Goal: Transaction & Acquisition: Purchase product/service

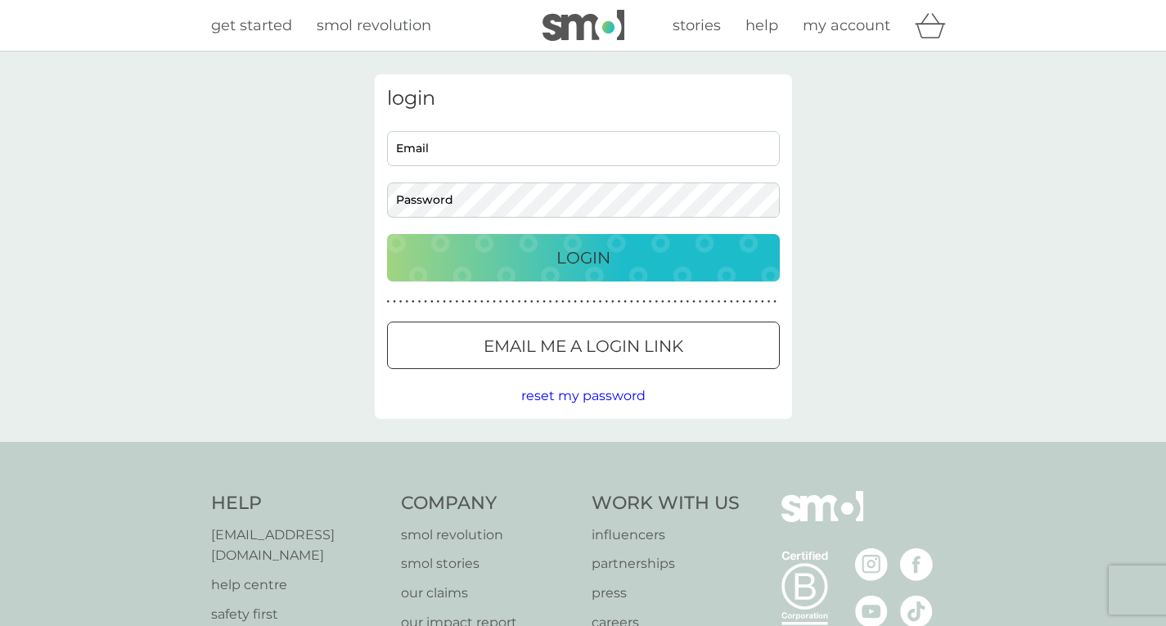
type input "[EMAIL_ADDRESS][DOMAIN_NAME]"
click at [579, 257] on p "Login" at bounding box center [583, 258] width 54 height 26
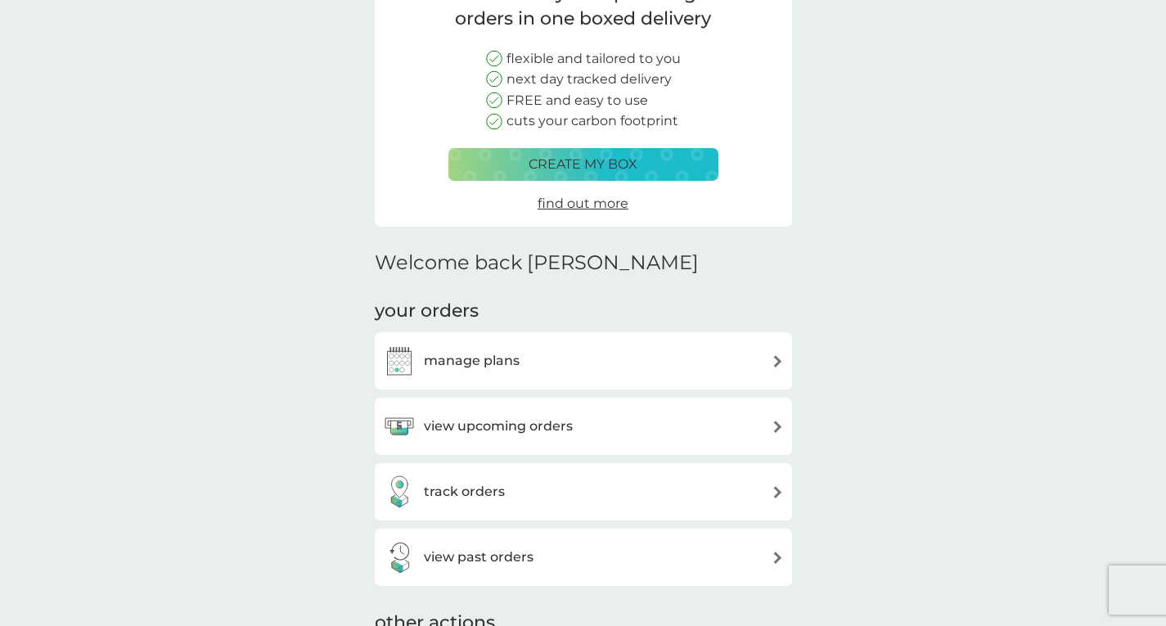
scroll to position [164, 0]
click at [777, 420] on img at bounding box center [777, 426] width 12 height 12
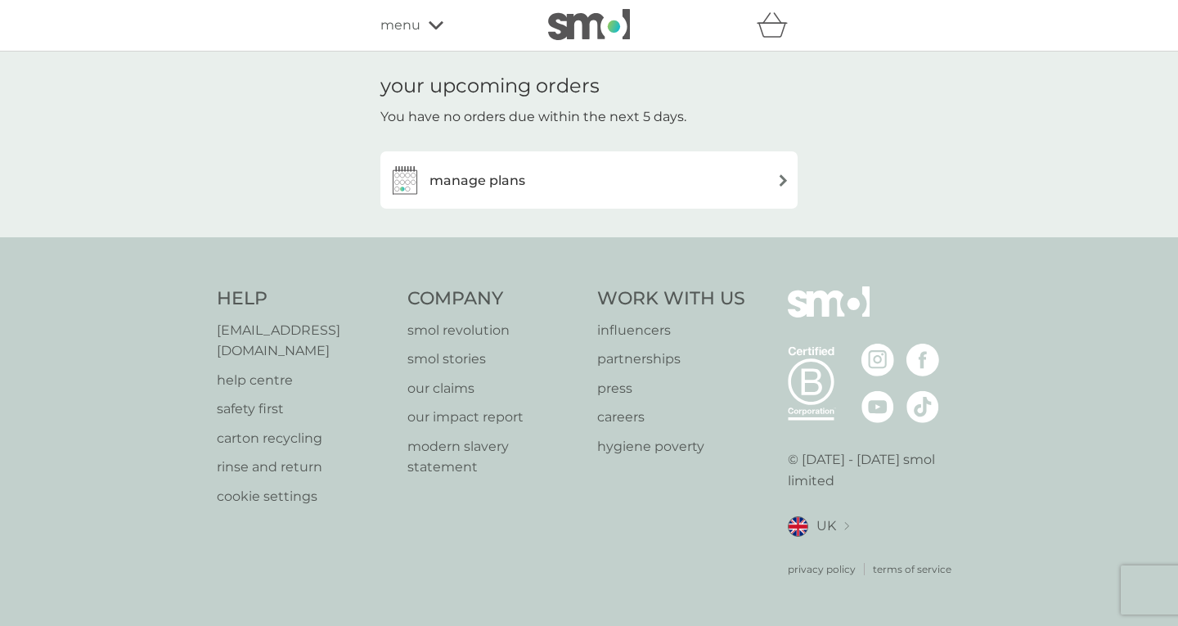
click at [785, 180] on img at bounding box center [783, 180] width 12 height 12
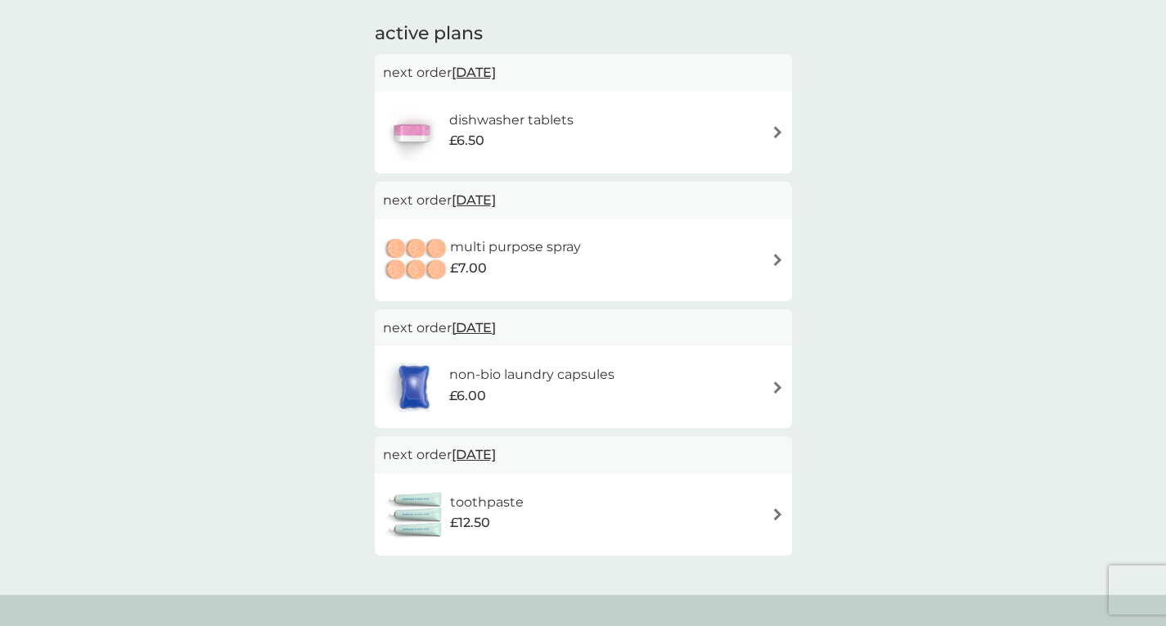
scroll to position [245, 0]
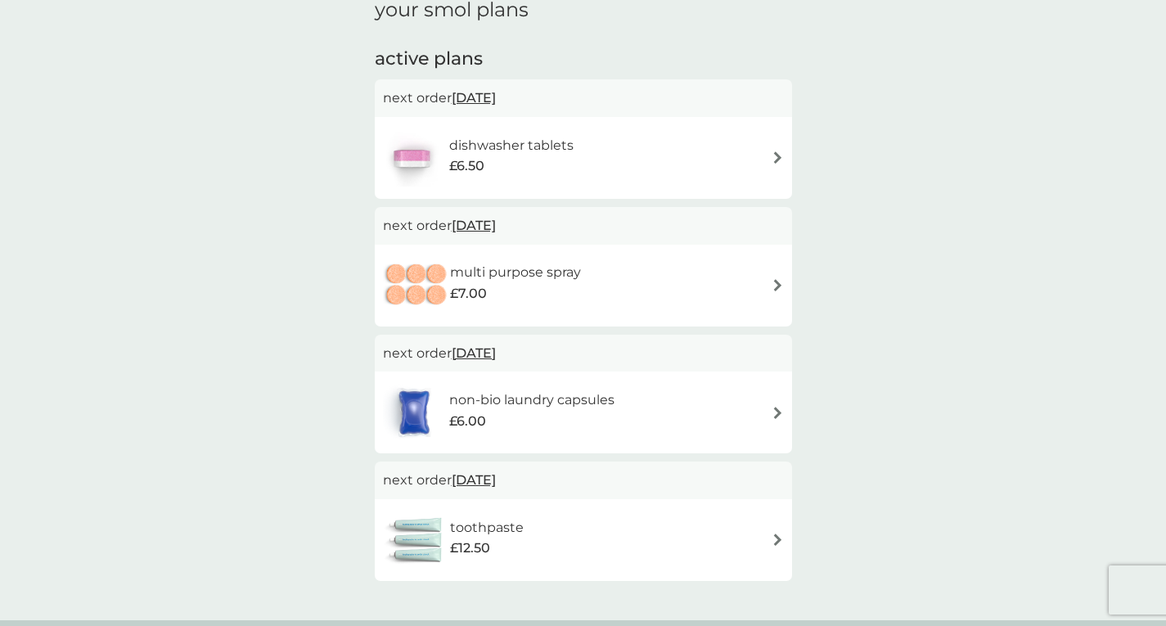
click at [777, 281] on img at bounding box center [777, 285] width 12 height 12
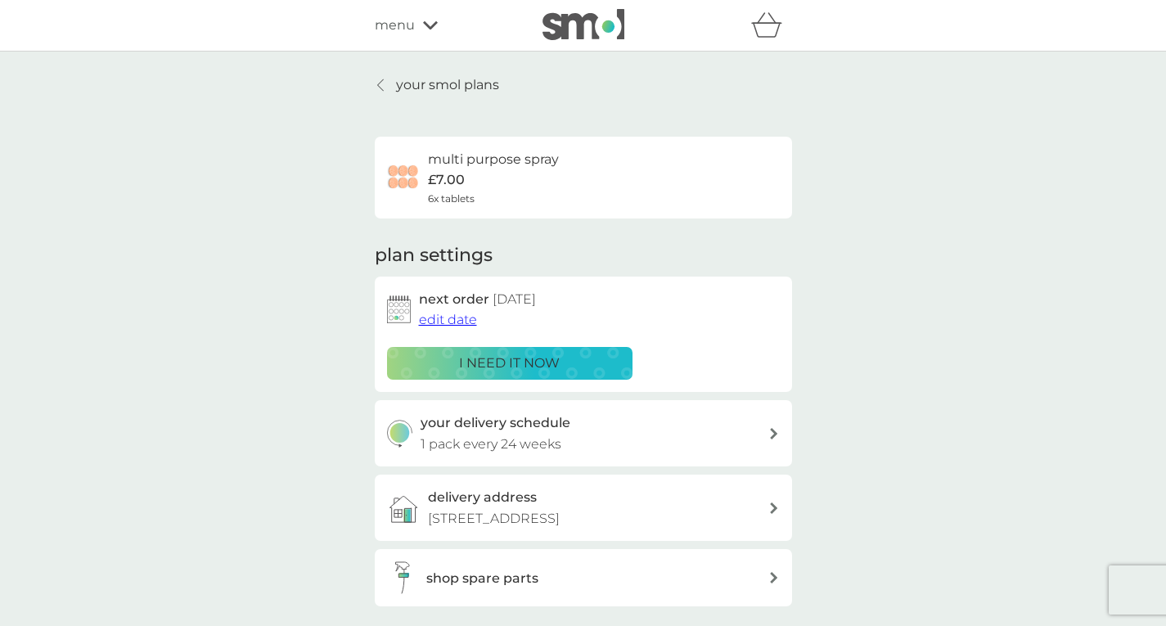
click at [464, 188] on div "multi purpose spray £7.00 6x tablets" at bounding box center [493, 177] width 131 height 57
click at [431, 28] on icon at bounding box center [430, 25] width 15 height 8
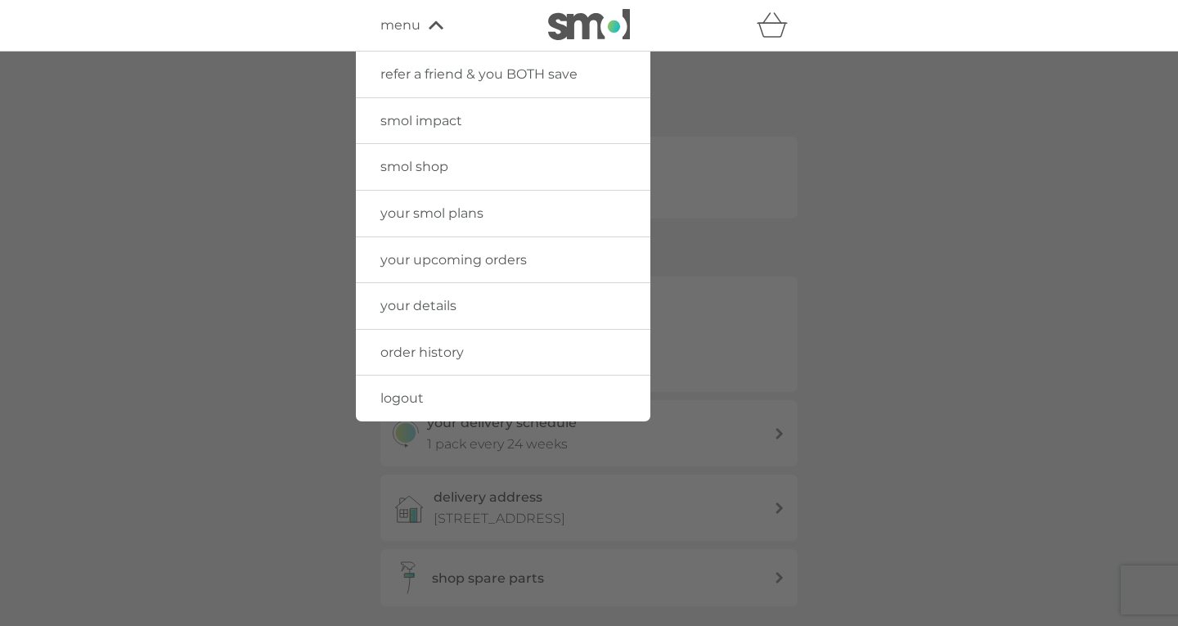
click at [426, 161] on span "smol shop" at bounding box center [414, 167] width 68 height 16
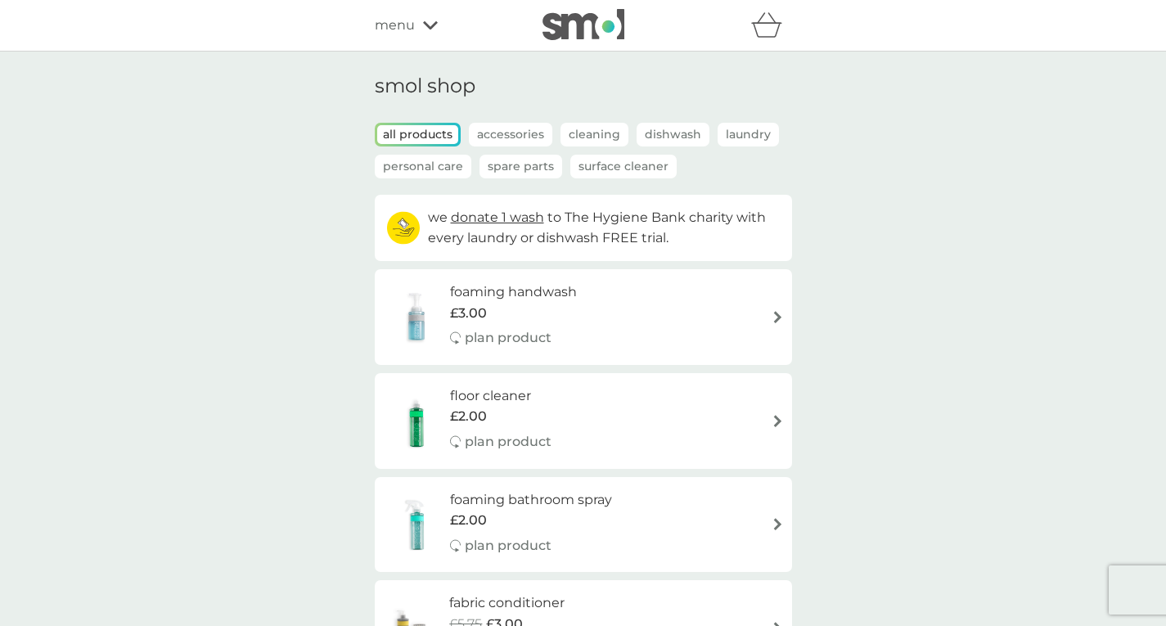
click at [604, 133] on p "Cleaning" at bounding box center [594, 135] width 68 height 24
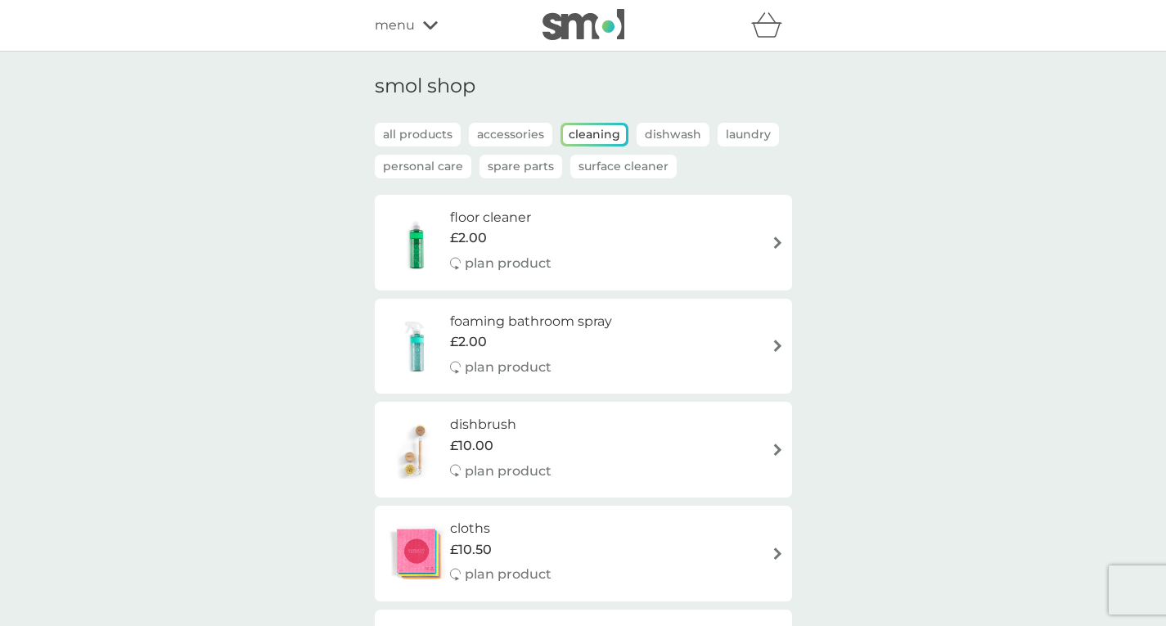
click at [416, 129] on p "all products" at bounding box center [418, 135] width 86 height 24
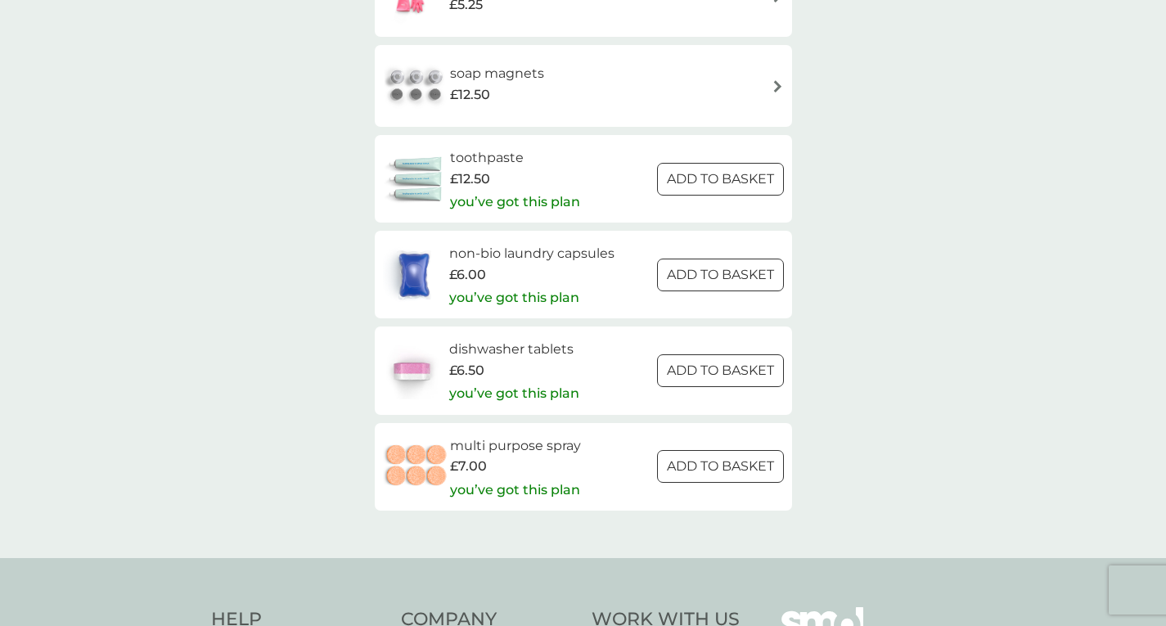
scroll to position [2372, 0]
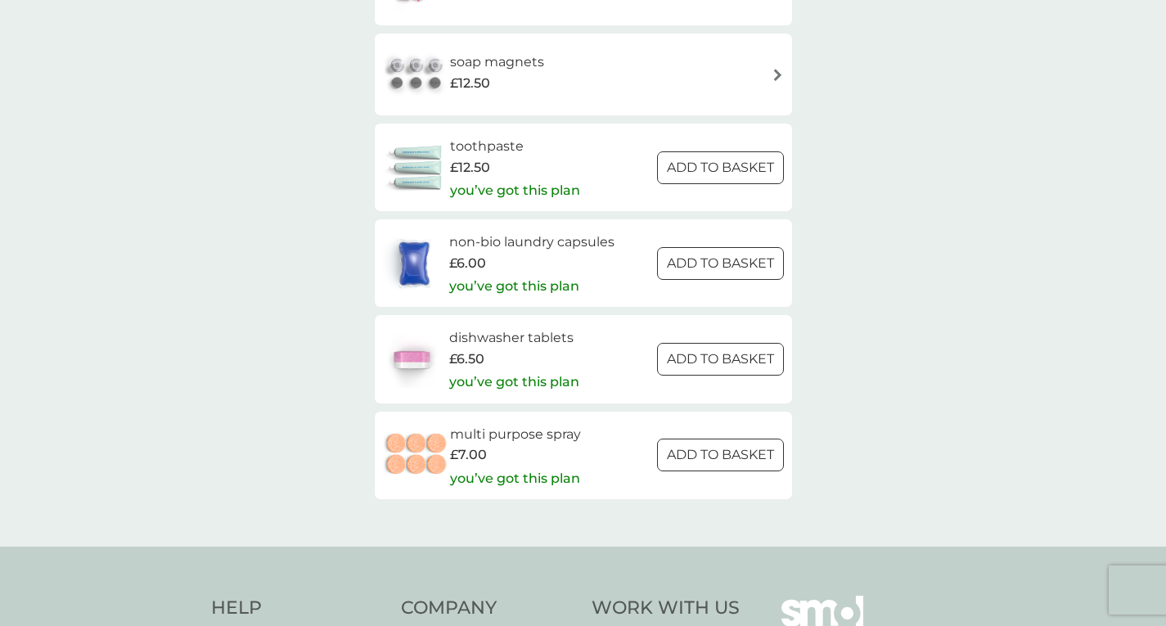
click at [452, 446] on span "£7.00" at bounding box center [468, 454] width 37 height 21
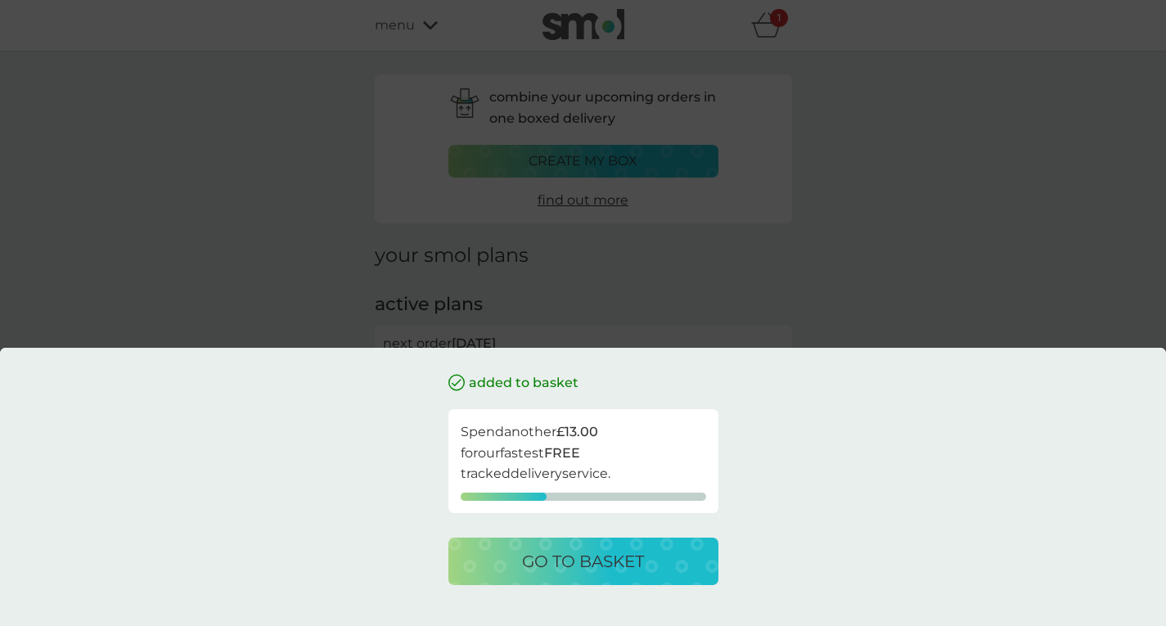
scroll to position [245, 0]
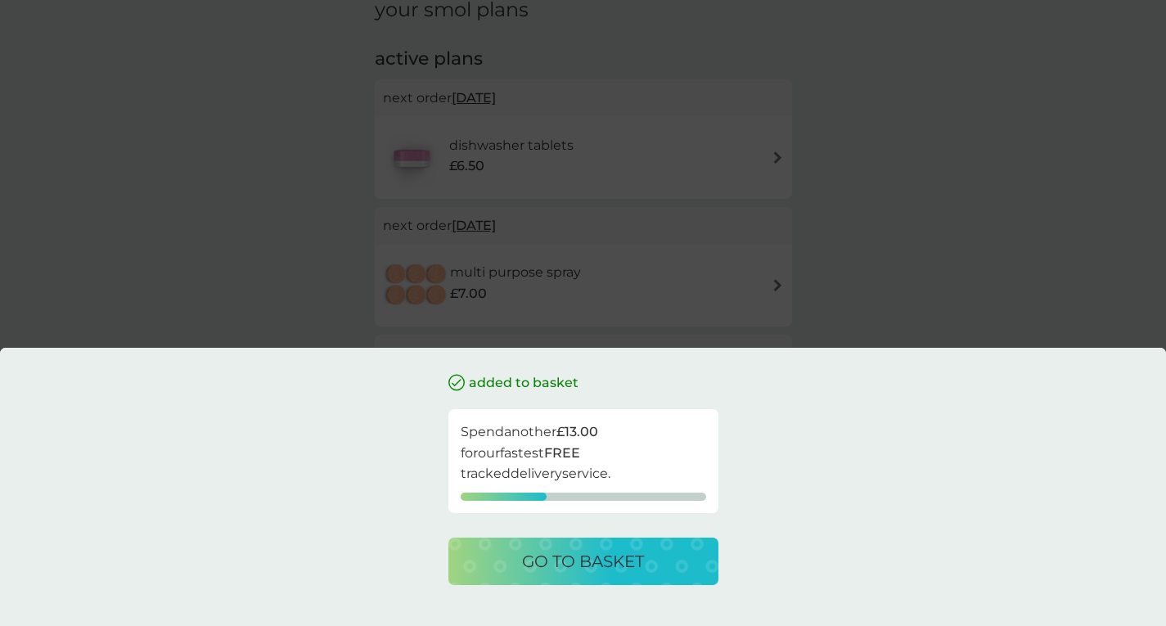
click at [1016, 516] on div "added to basket Spend another £13.00 for our fastest FREE tracked delivery serv…" at bounding box center [583, 487] width 1166 height 278
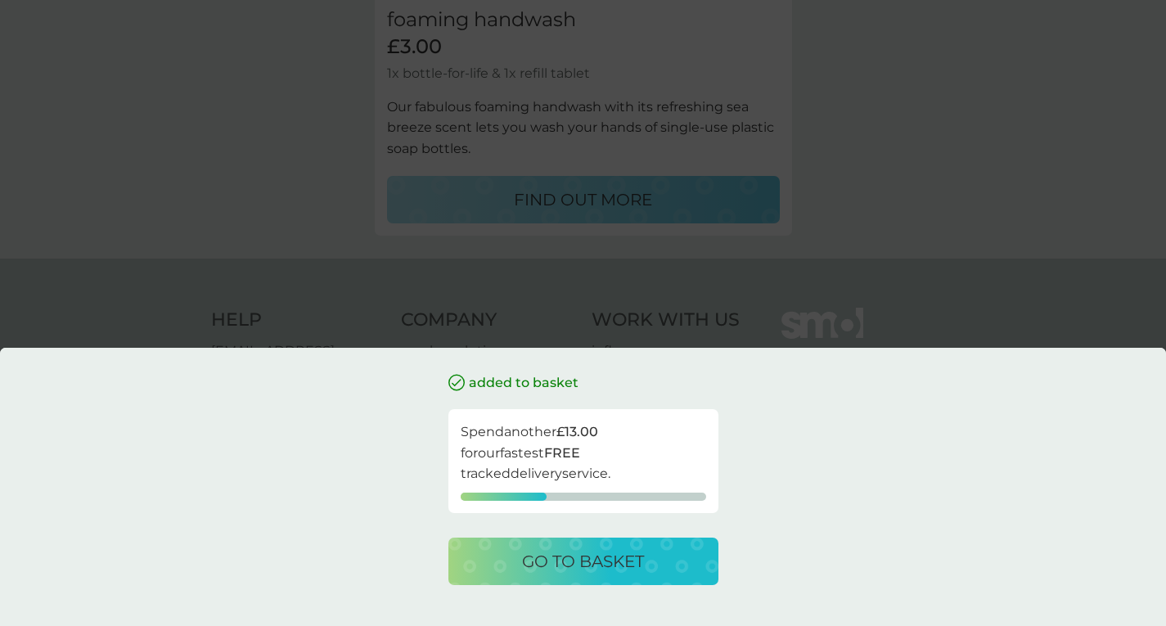
scroll to position [0, 0]
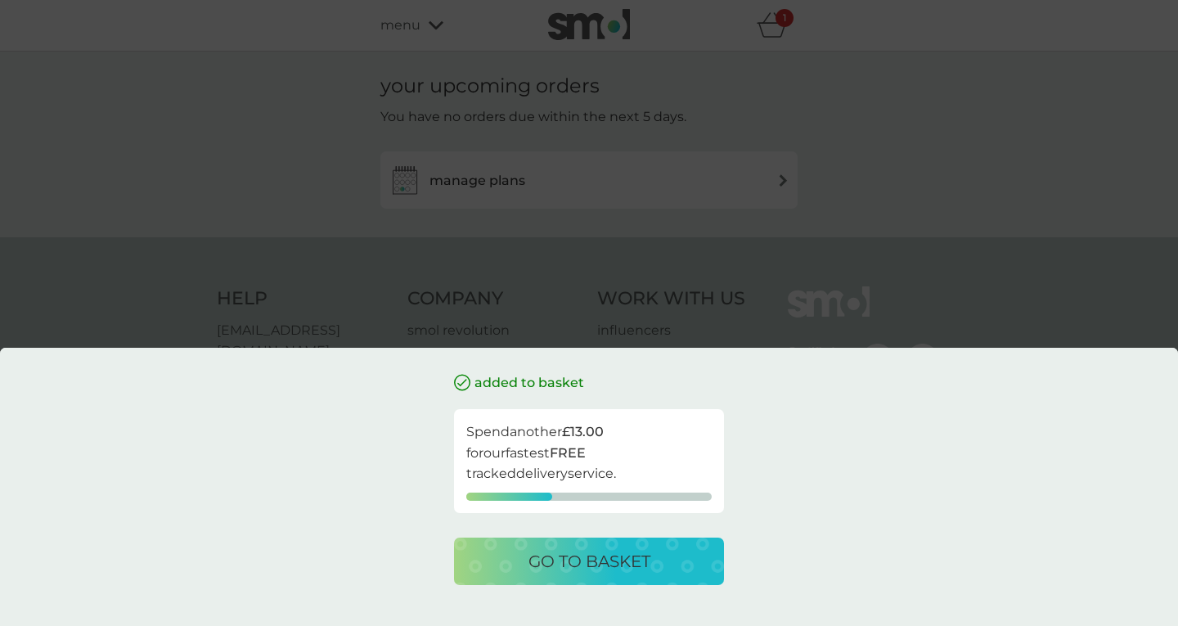
click at [433, 24] on div "added to basket Spend another £13.00 for our fastest FREE tracked delivery serv…" at bounding box center [589, 313] width 1178 height 626
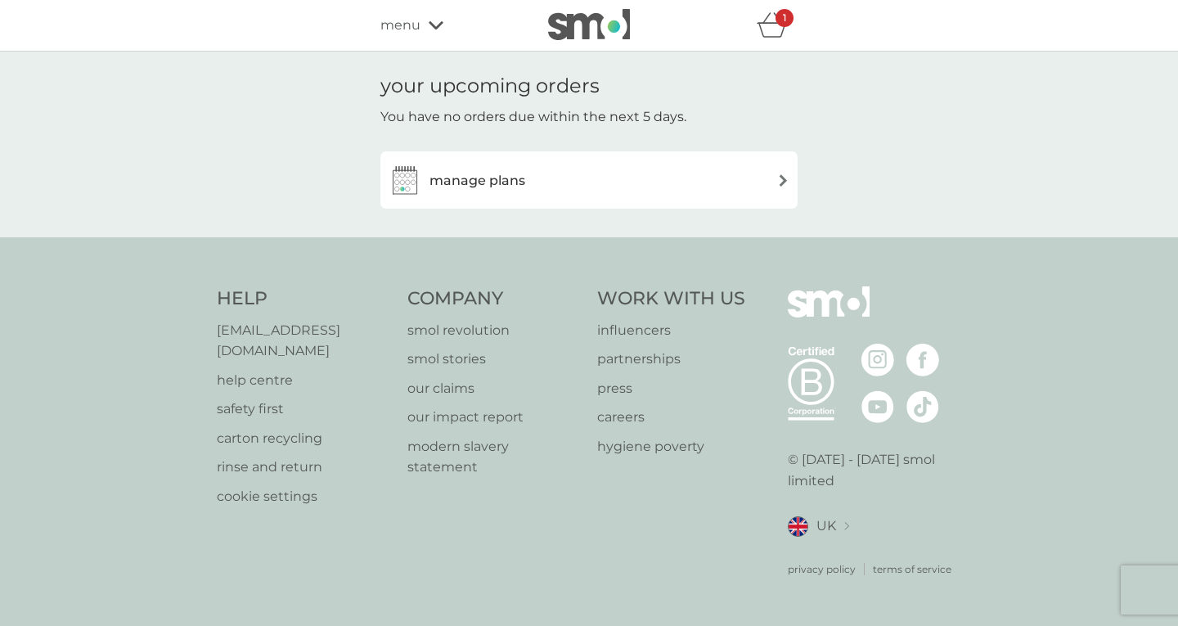
click at [770, 29] on icon "basket" at bounding box center [772, 24] width 31 height 25
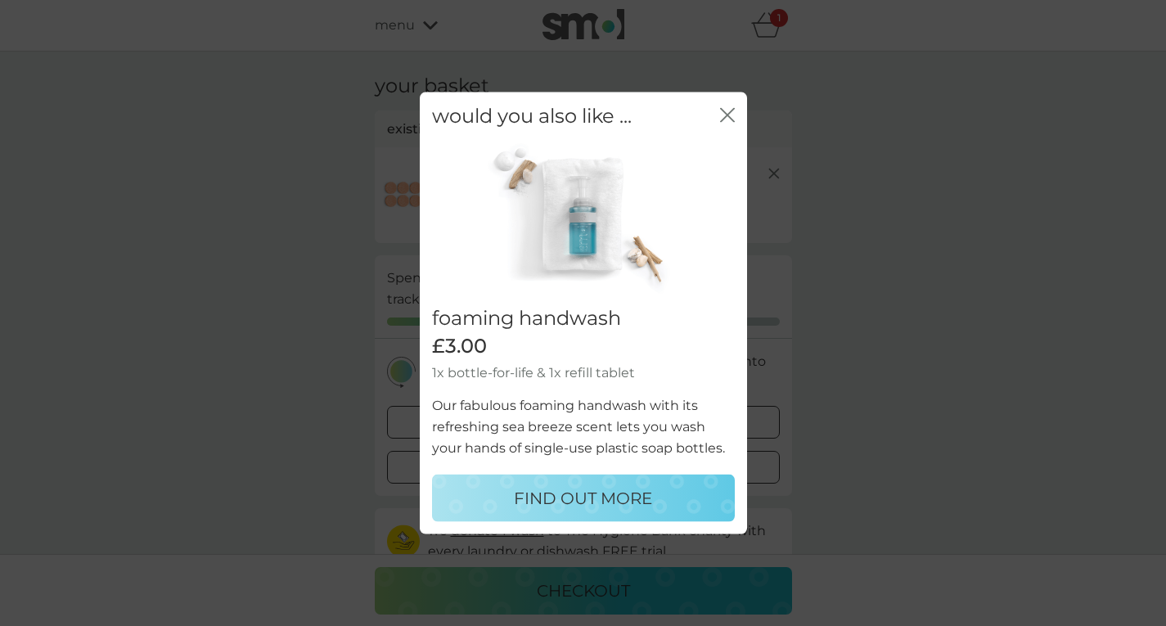
click at [726, 116] on icon "close" at bounding box center [724, 114] width 7 height 13
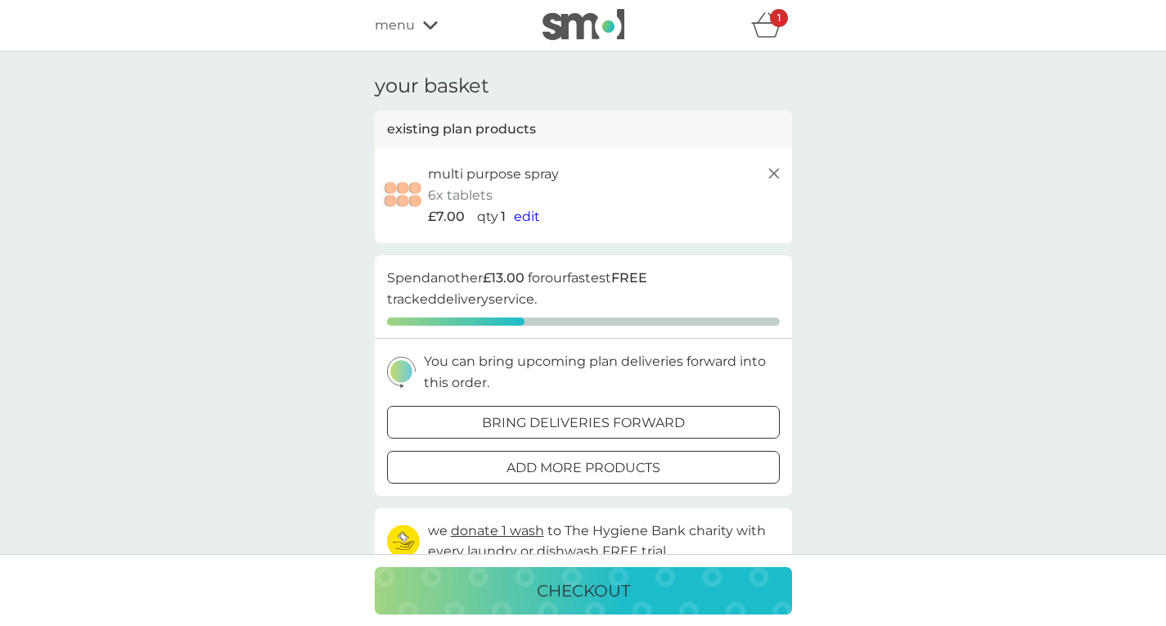
click at [772, 168] on icon at bounding box center [774, 174] width 20 height 20
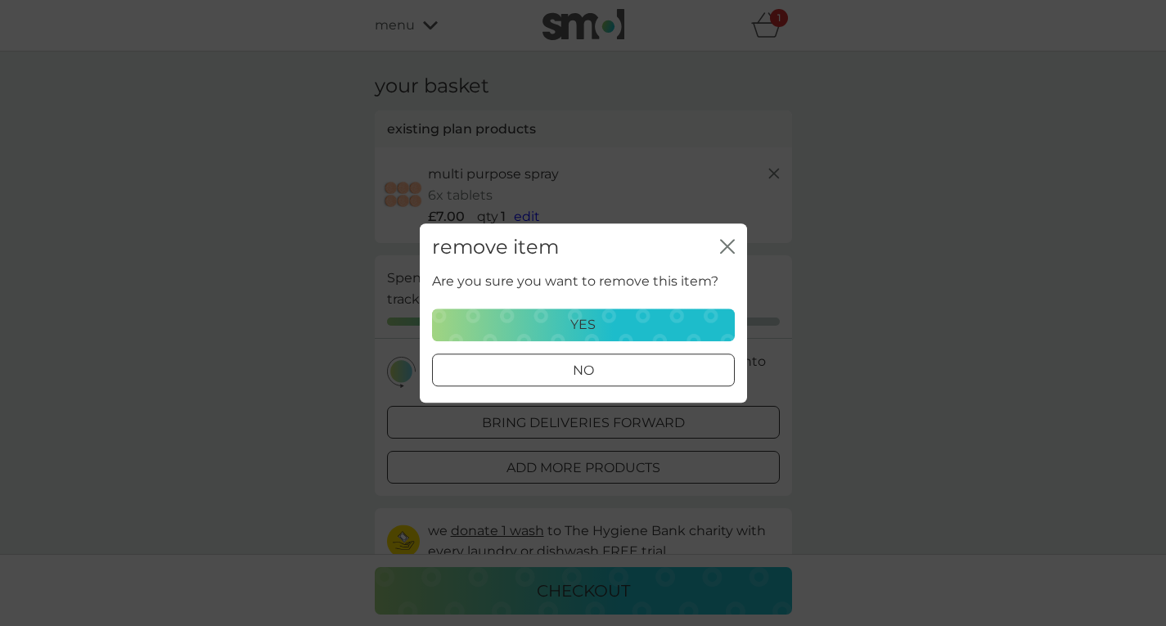
click at [586, 319] on p "yes" at bounding box center [582, 324] width 25 height 21
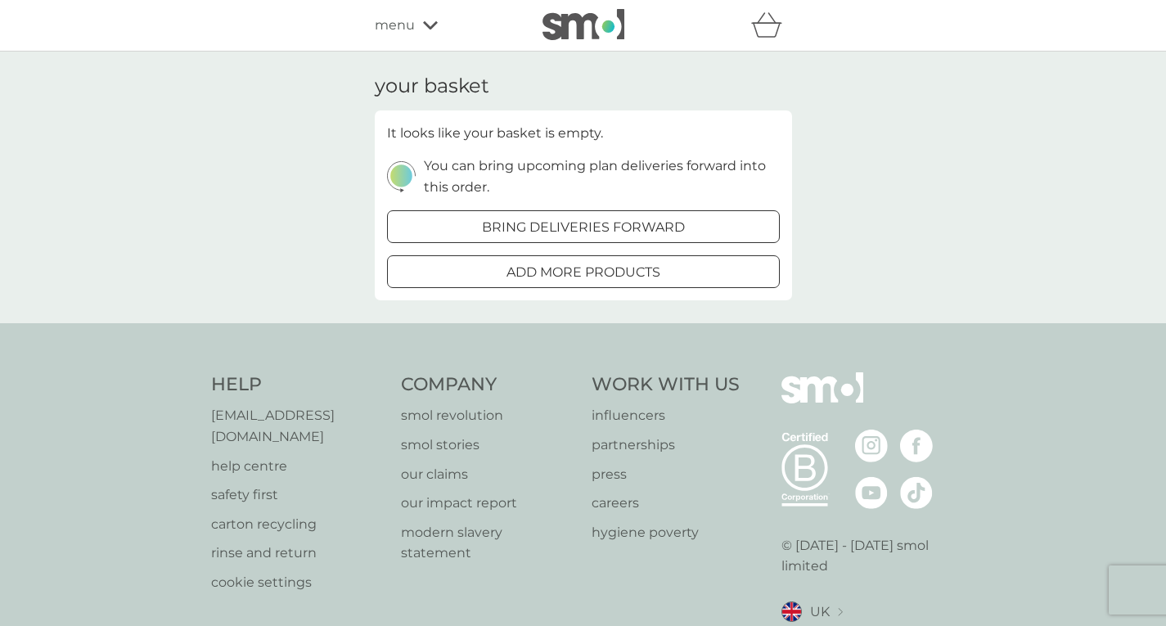
click at [428, 20] on icon at bounding box center [430, 25] width 15 height 10
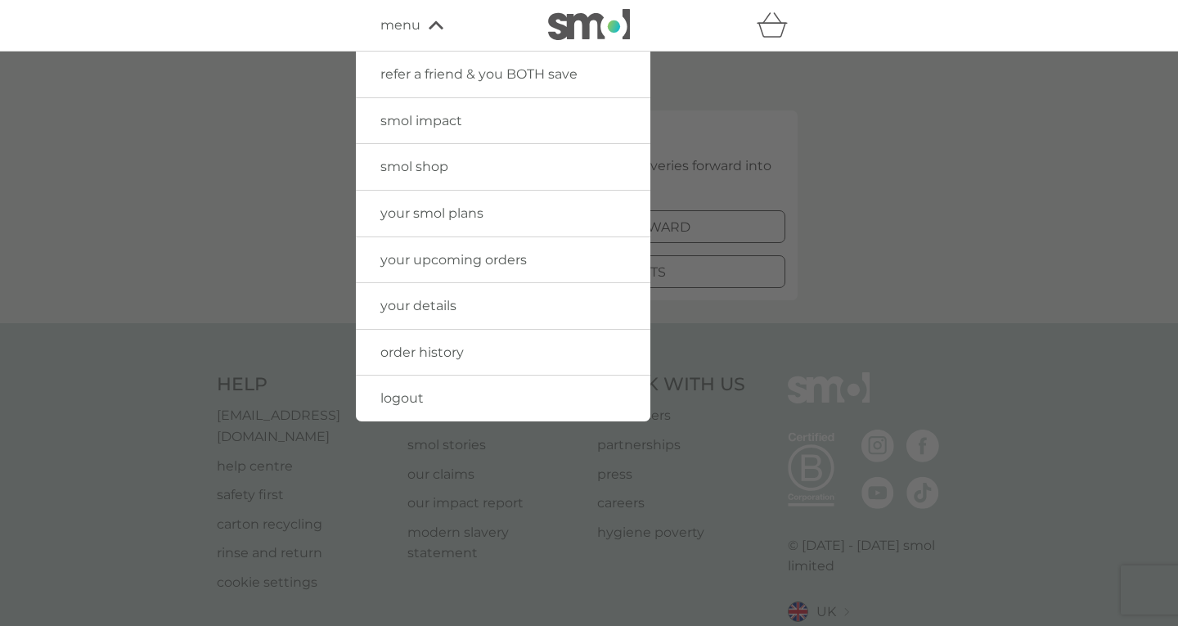
click at [425, 256] on span "your upcoming orders" at bounding box center [453, 260] width 146 height 16
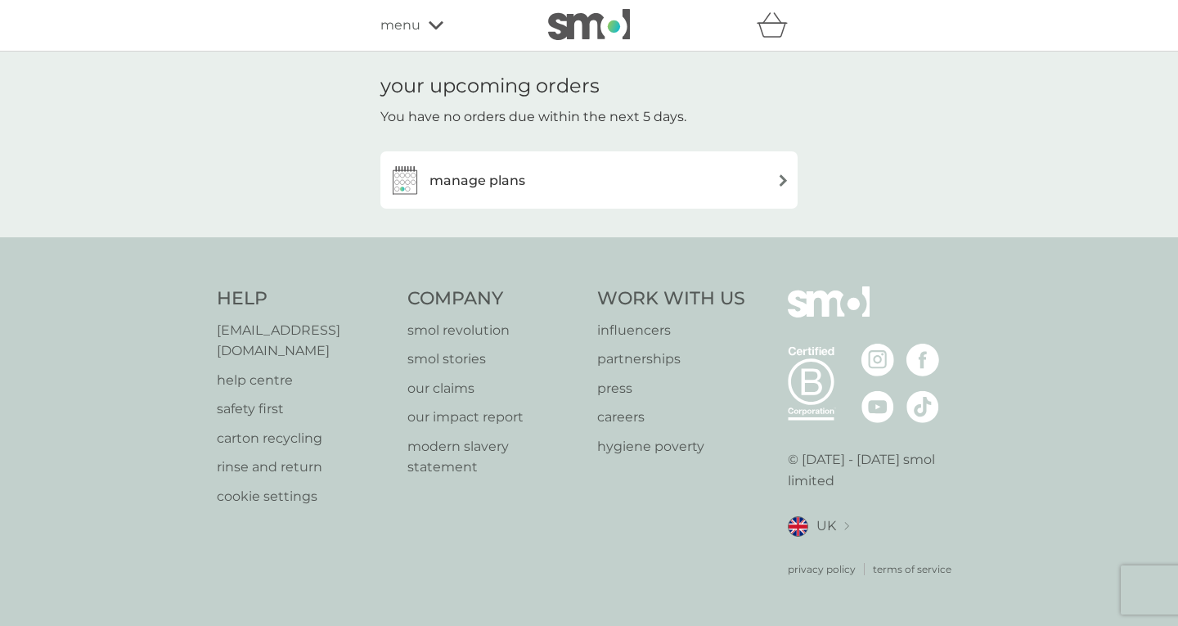
click at [784, 182] on img at bounding box center [783, 180] width 12 height 12
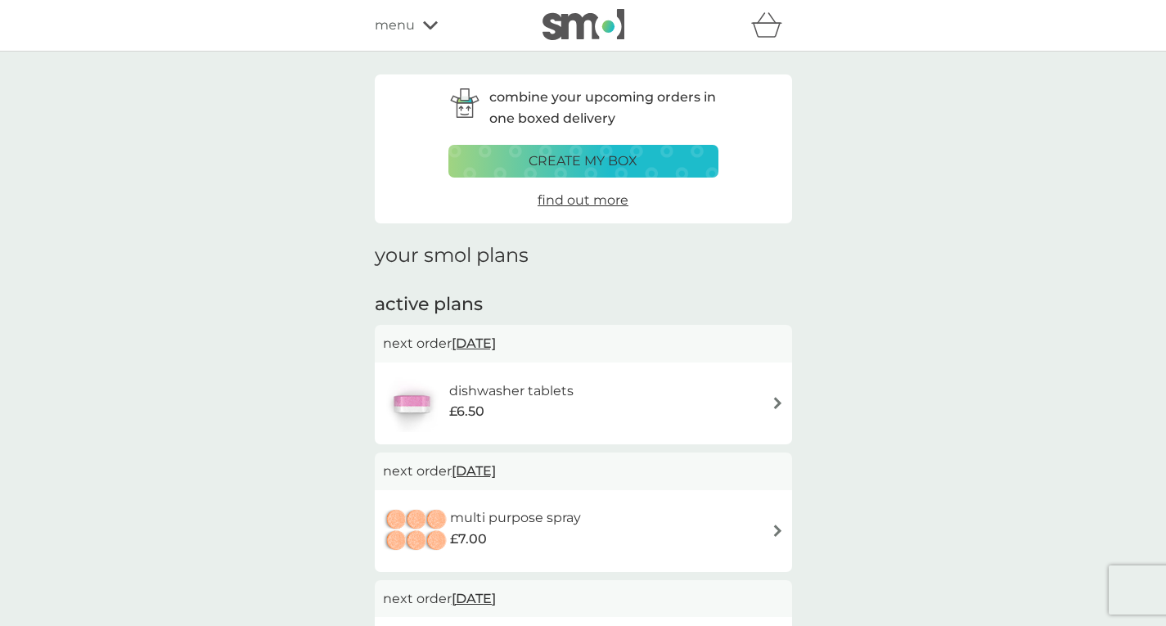
click at [425, 21] on icon at bounding box center [430, 25] width 15 height 10
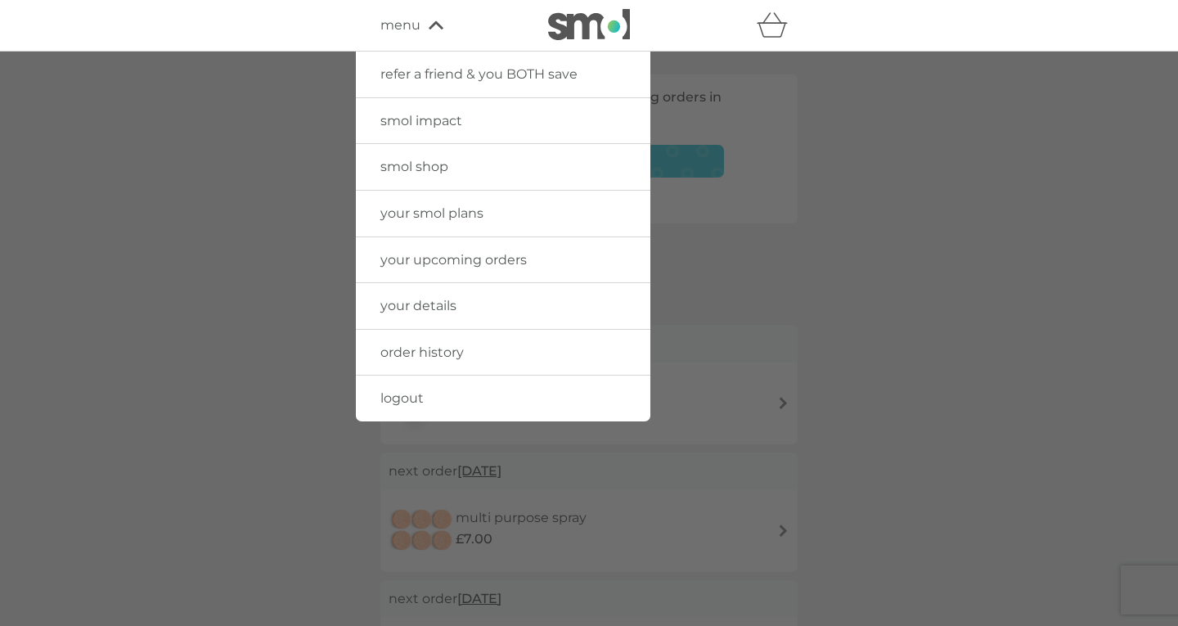
click at [407, 399] on span "logout" at bounding box center [401, 398] width 43 height 16
